Goal: Information Seeking & Learning: Learn about a topic

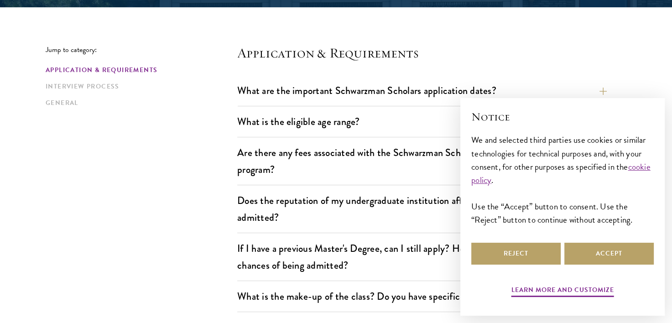
scroll to position [227, 0]
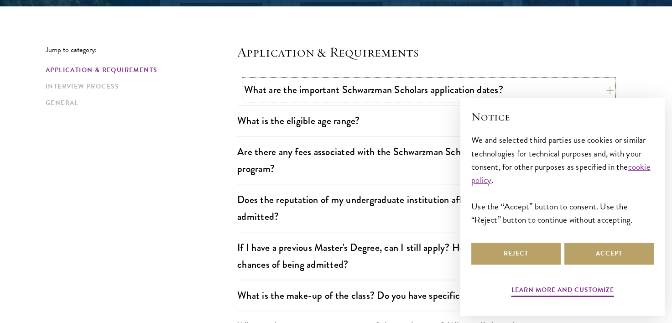
click at [363, 94] on button "What are the important Schwarzman Scholars application dates?" at bounding box center [429, 89] width 370 height 21
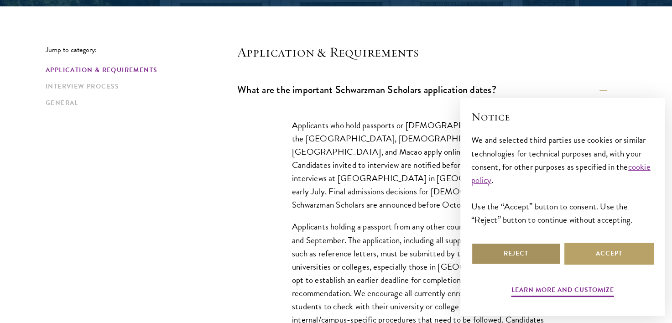
click at [525, 252] on button "Reject" at bounding box center [515, 254] width 89 height 22
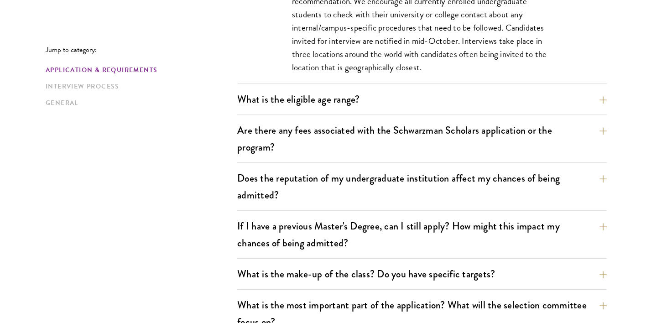
scroll to position [520, 0]
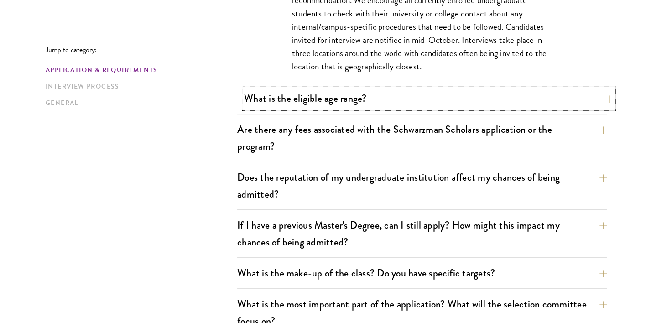
click at [350, 94] on button "What is the eligible age range?" at bounding box center [429, 98] width 370 height 21
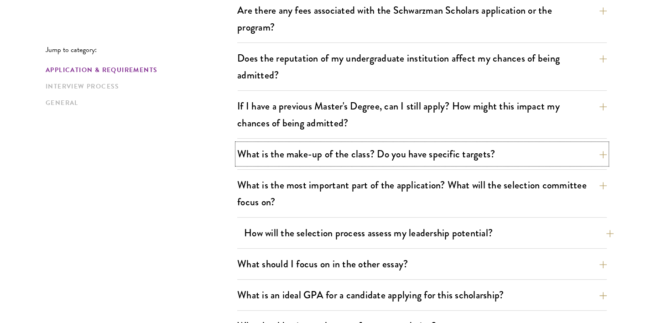
click at [443, 152] on button "What is the make-up of the class? Do you have specific targets?" at bounding box center [422, 154] width 370 height 21
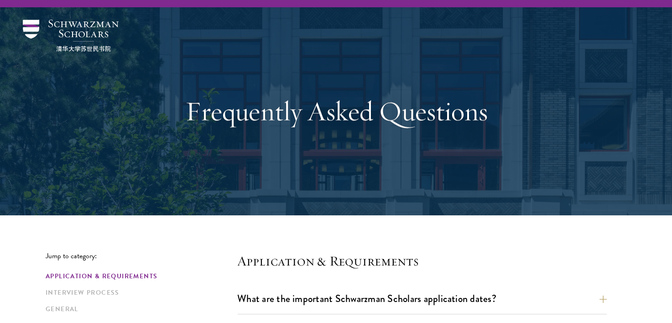
scroll to position [0, 0]
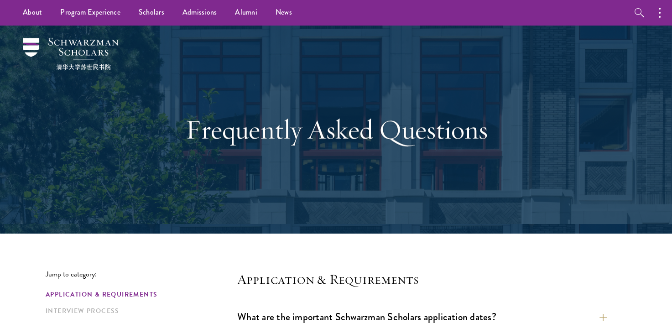
click at [367, 182] on div "Frequently Asked Questions" at bounding box center [336, 130] width 315 height 124
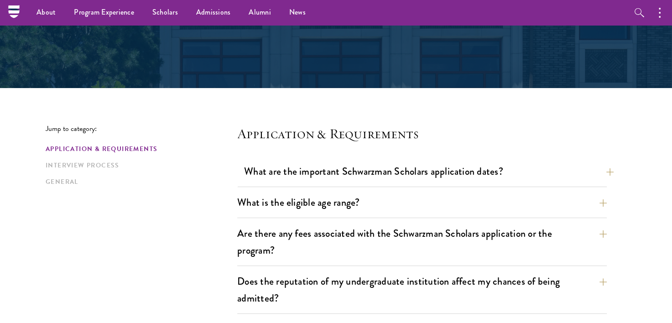
scroll to position [145, 0]
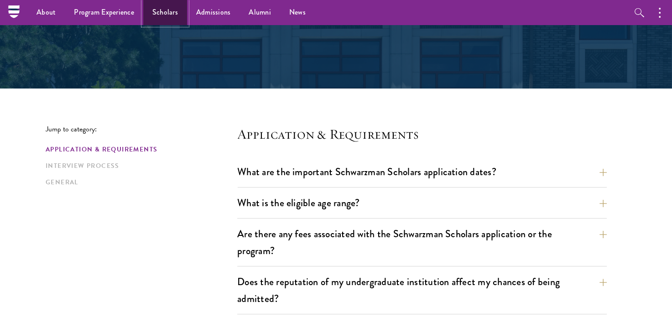
click at [167, 12] on link "Scholars" at bounding box center [165, 12] width 44 height 25
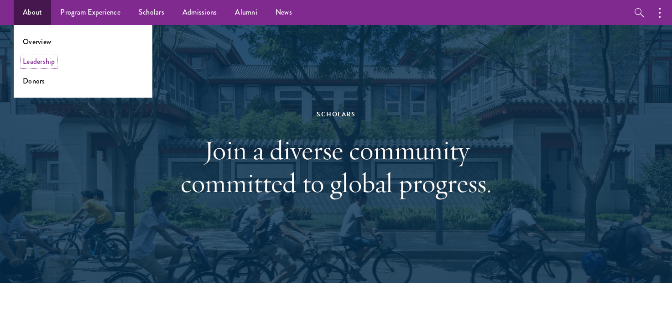
click at [37, 63] on link "Leadership" at bounding box center [39, 61] width 32 height 10
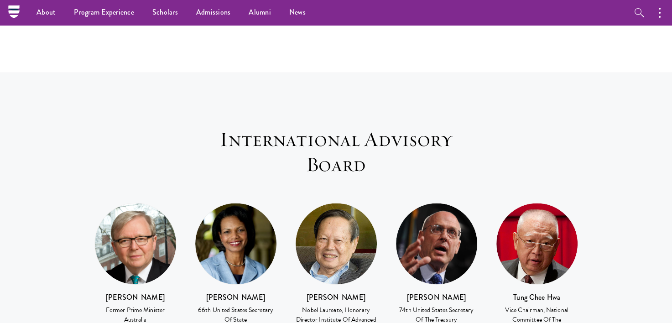
scroll to position [1120, 0]
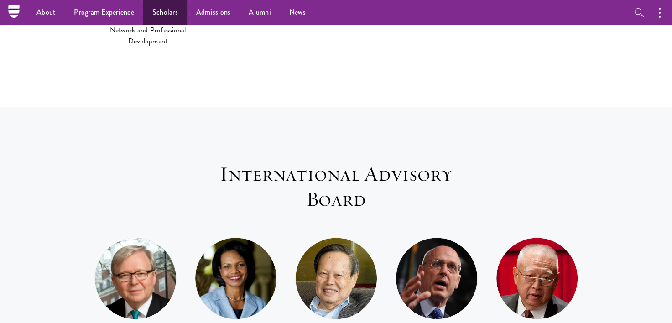
click at [165, 11] on link "Scholars" at bounding box center [165, 12] width 44 height 25
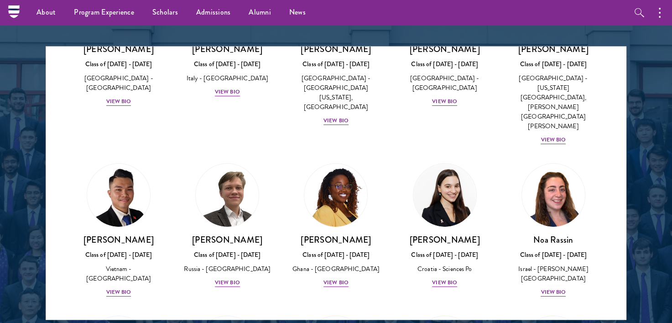
scroll to position [3503, 0]
